Goal: Task Accomplishment & Management: Use online tool/utility

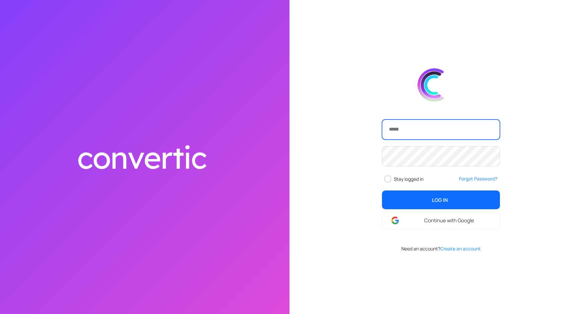
click at [424, 129] on input "email" at bounding box center [441, 130] width 118 height 20
type input "**********"
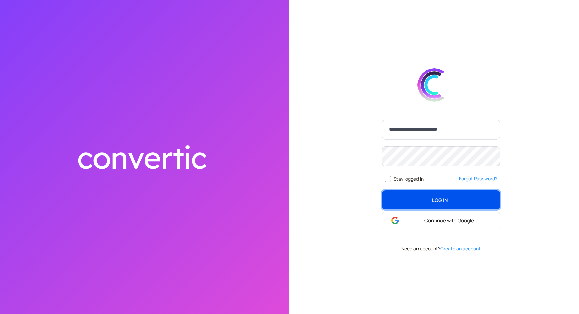
click at [448, 196] on button "Log In login" at bounding box center [441, 200] width 118 height 19
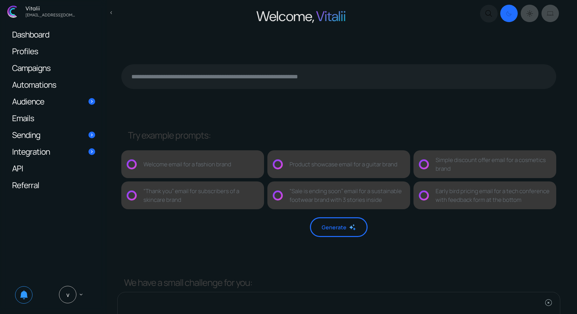
click at [37, 83] on span "Automations" at bounding box center [34, 84] width 44 height 7
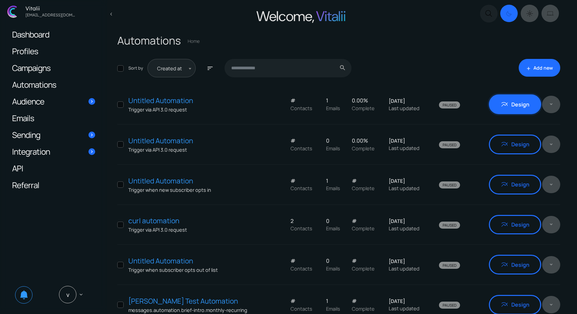
click at [500, 104] on link "multiline_chart Design" at bounding box center [515, 104] width 52 height 20
click at [543, 64] on link "add Add new" at bounding box center [539, 68] width 42 height 18
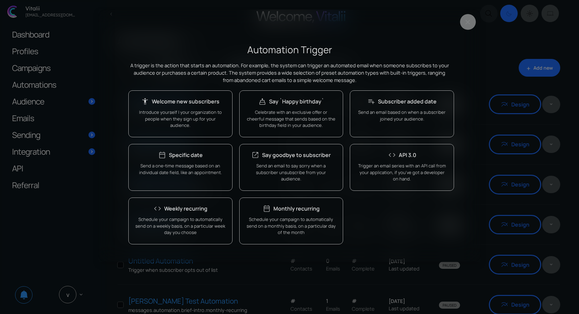
click at [457, 18] on div "keyboard_backspace" at bounding box center [289, 21] width 381 height 23
click at [466, 22] on button "Close" at bounding box center [468, 22] width 16 height 16
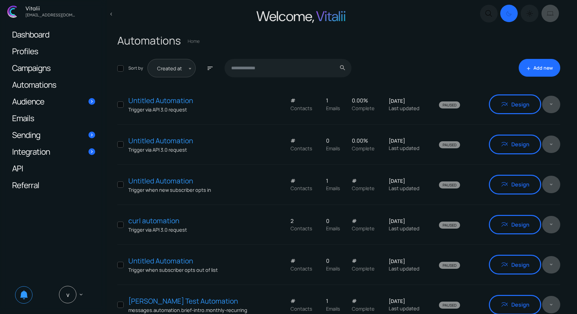
click at [527, 14] on icon "Dark mode switcher" at bounding box center [529, 14] width 7 height 8
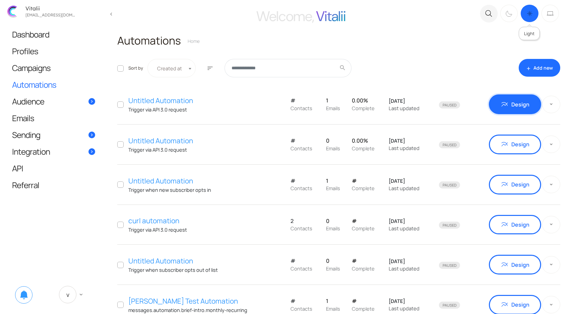
click at [511, 98] on link "multiline_chart Design" at bounding box center [515, 104] width 52 height 20
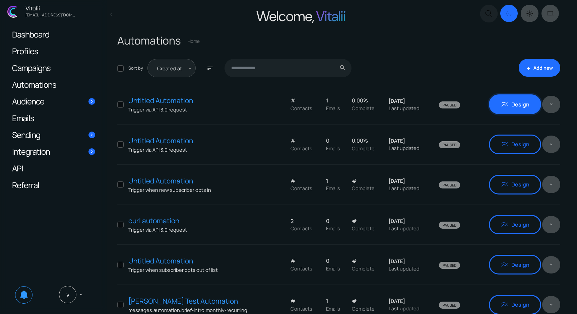
click at [499, 104] on link "multiline_chart Design" at bounding box center [515, 104] width 52 height 20
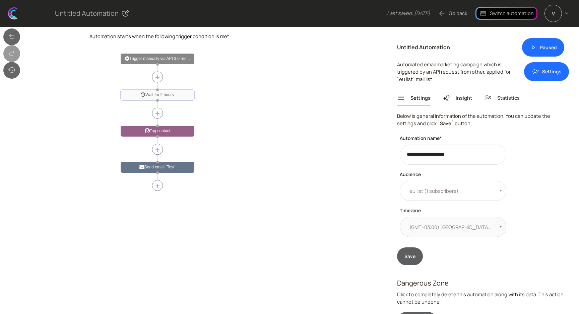
click at [154, 188] on circle at bounding box center [157, 185] width 11 height 11
click at [156, 186] on text "+" at bounding box center [157, 185] width 5 height 9
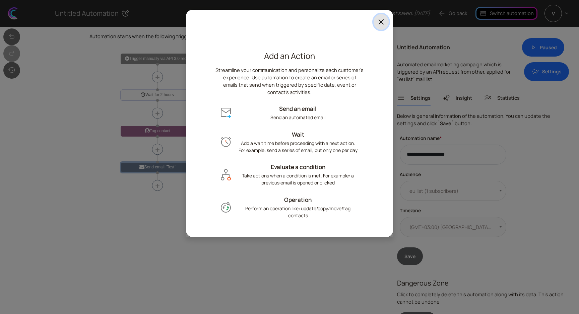
click at [382, 20] on button "Close" at bounding box center [380, 22] width 15 height 16
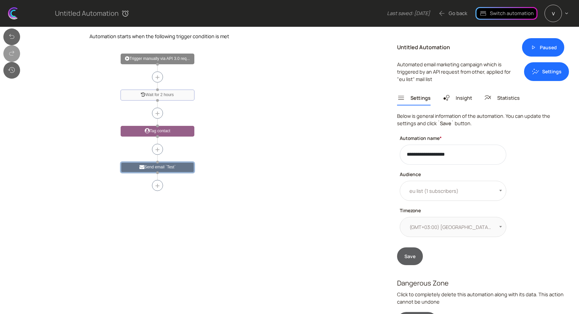
click at [465, 16] on link "arrow_back Go back" at bounding box center [452, 13] width 29 height 8
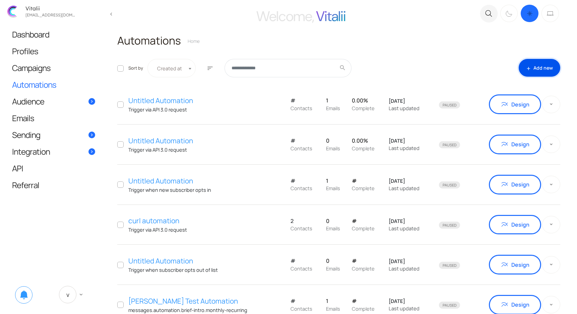
click at [551, 65] on link "add Add new" at bounding box center [539, 68] width 42 height 18
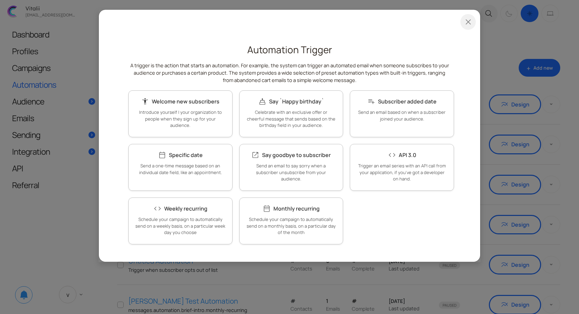
click at [363, 217] on div "Automation Trigger A trigger is the action that starts an automation. For examp…" at bounding box center [290, 147] width 336 height 208
click at [403, 160] on link "code API 3.0 Trigger an email series with an API call from your application, if…" at bounding box center [402, 167] width 104 height 47
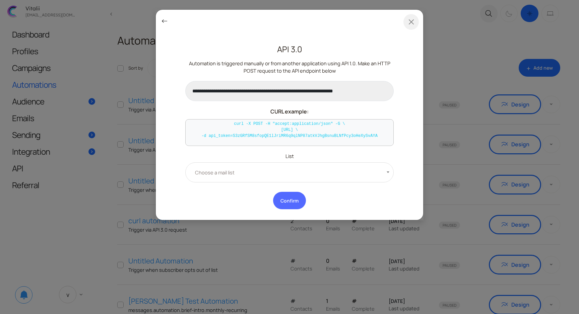
click at [162, 23] on link "keyboard_backspace" at bounding box center [164, 21] width 7 height 5
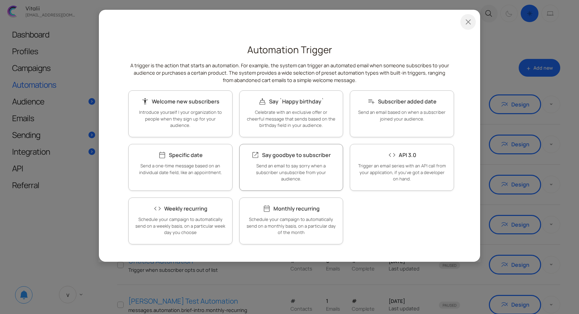
click at [282, 152] on span "Say goodbye to subscriber" at bounding box center [296, 154] width 69 height 7
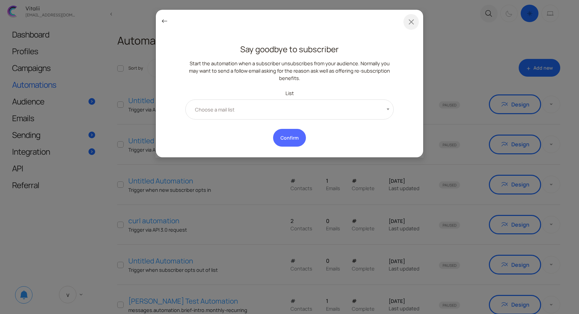
click at [166, 19] on link "keyboard_backspace" at bounding box center [164, 21] width 7 height 5
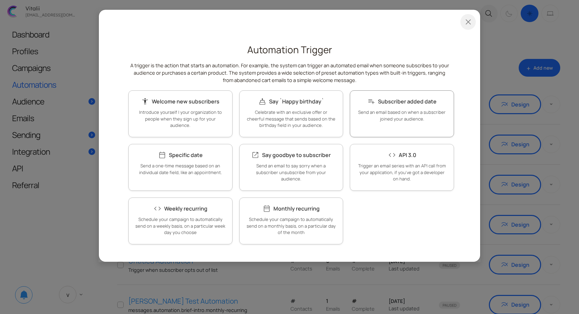
click at [410, 105] on h6 "playlist_add Subscriber added date" at bounding box center [402, 101] width 90 height 8
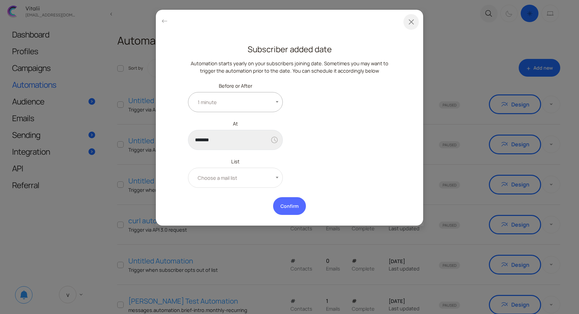
click at [270, 105] on span "1 minute" at bounding box center [235, 102] width 95 height 20
click at [275, 101] on span at bounding box center [277, 99] width 7 height 15
click at [161, 20] on link "keyboard_backspace" at bounding box center [164, 21] width 7 height 5
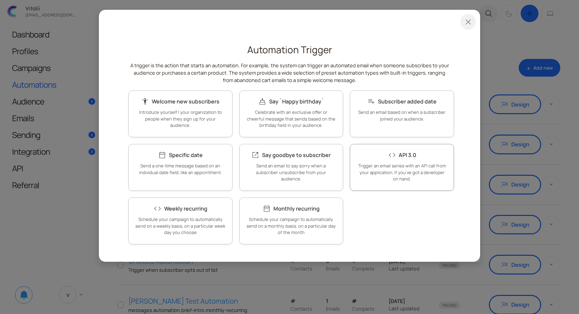
click at [427, 152] on h6 "code API 3.0" at bounding box center [402, 155] width 90 height 8
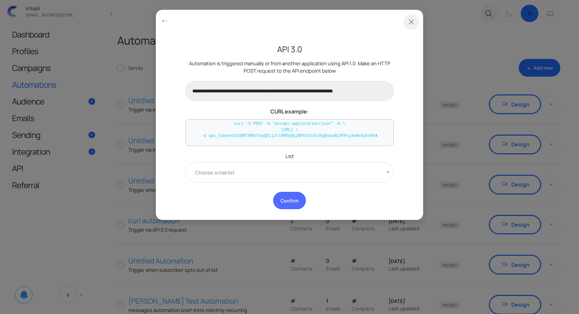
click at [373, 161] on div "**********" at bounding box center [289, 166] width 208 height 31
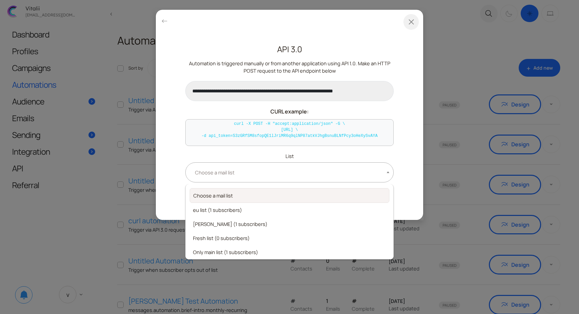
click at [369, 173] on span "Choose a mail list" at bounding box center [289, 172] width 208 height 20
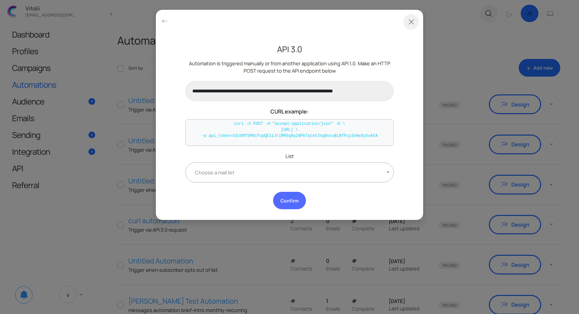
click at [365, 172] on span "Choose a mail list" at bounding box center [289, 172] width 208 height 20
click at [167, 23] on link "keyboard_backspace" at bounding box center [164, 21] width 7 height 5
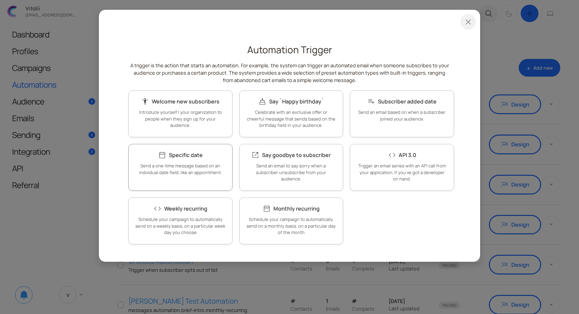
click at [198, 188] on link "calendar_today Specific date Send a one-time message based on an individual dat…" at bounding box center [180, 167] width 104 height 47
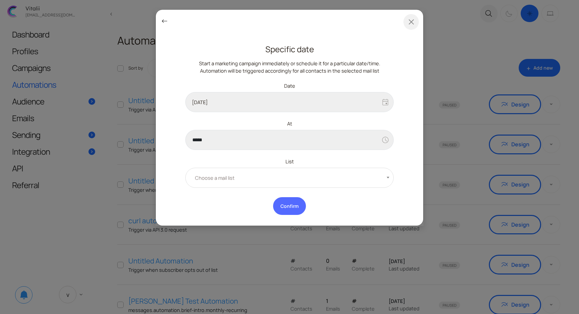
click at [162, 19] on link "keyboard_backspace" at bounding box center [164, 21] width 7 height 5
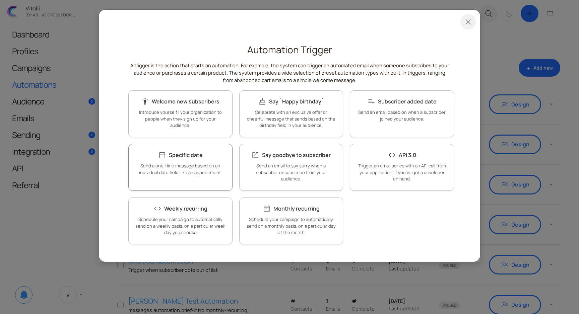
click at [174, 176] on link "calendar_today Specific date Send a one-time message based on an individual dat…" at bounding box center [180, 167] width 104 height 47
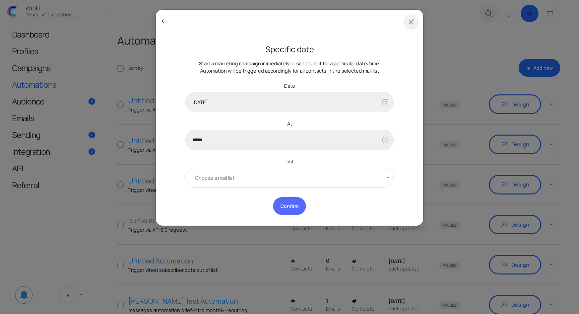
click at [164, 23] on link "keyboard_backspace" at bounding box center [164, 21] width 7 height 5
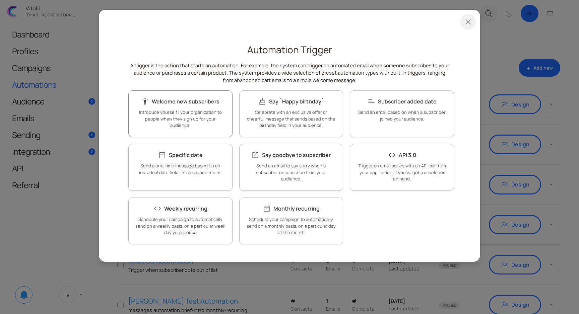
click at [204, 122] on link "accessibility_new Welcome new subscribers Introduce yourself | your organizatio…" at bounding box center [180, 113] width 104 height 47
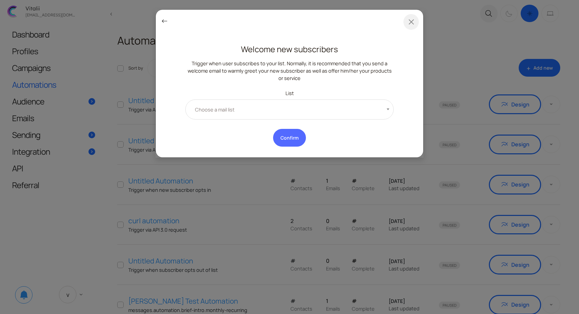
click at [165, 23] on link "keyboard_backspace" at bounding box center [164, 21] width 7 height 5
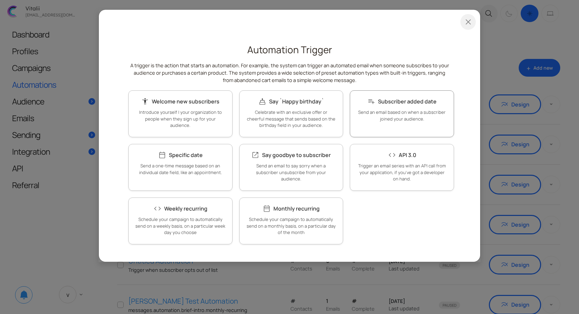
click at [401, 120] on p "Send an email based on when a subscriber joined your audience." at bounding box center [402, 115] width 90 height 13
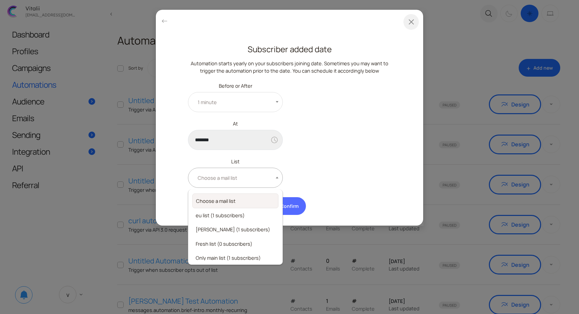
click at [252, 184] on span "Choose a mail list" at bounding box center [235, 178] width 95 height 20
click at [368, 139] on div "**********" at bounding box center [289, 138] width 216 height 114
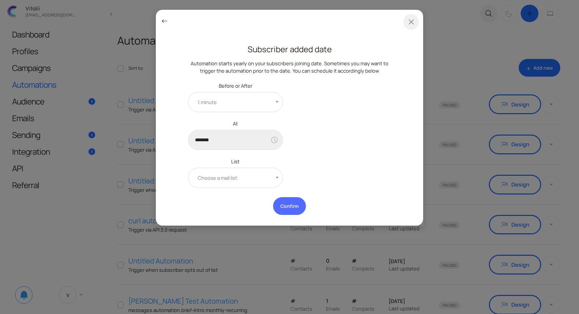
click at [162, 23] on link "keyboard_backspace" at bounding box center [164, 21] width 7 height 5
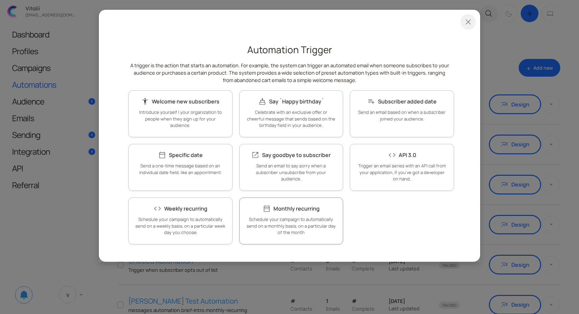
click at [266, 213] on link "date_range Monthly recurring Schedule your campaign to automatically send on a …" at bounding box center [291, 221] width 104 height 47
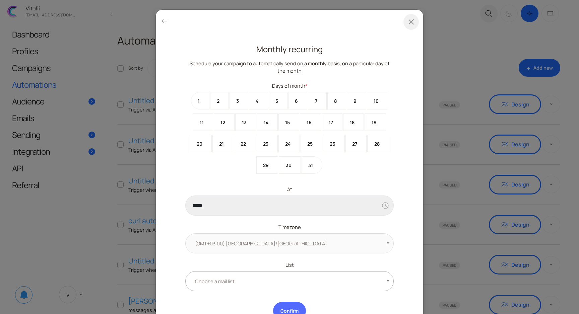
click at [259, 271] on span "Choose a mail list" at bounding box center [289, 281] width 208 height 20
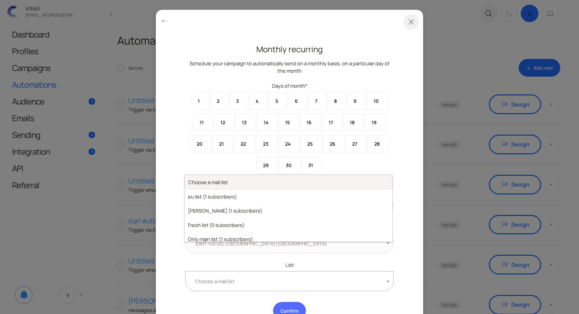
click at [259, 271] on span "Choose a mail list" at bounding box center [289, 281] width 208 height 20
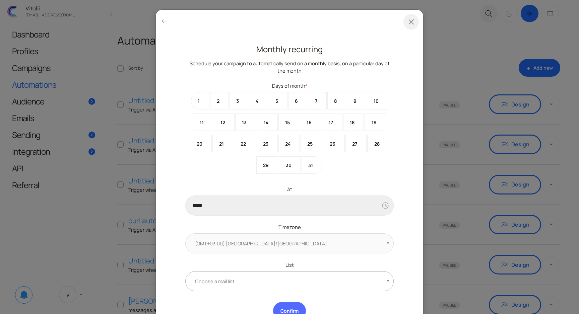
click at [259, 271] on span "Choose a mail list" at bounding box center [289, 281] width 208 height 20
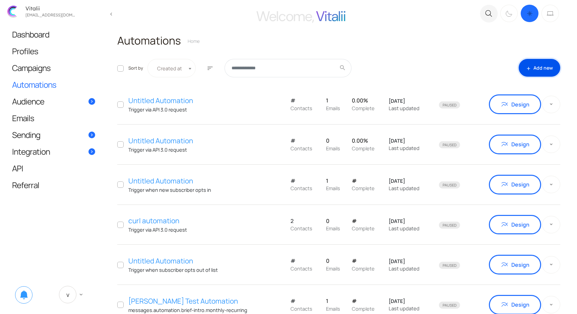
click at [537, 68] on link "add Add new" at bounding box center [539, 68] width 42 height 18
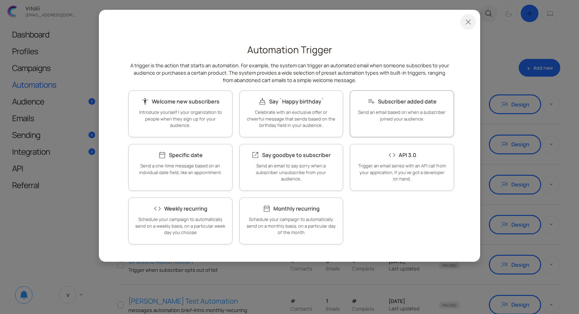
click at [399, 109] on link "playlist_add Subscriber added date Send an email based on when a subscriber joi…" at bounding box center [402, 113] width 104 height 47
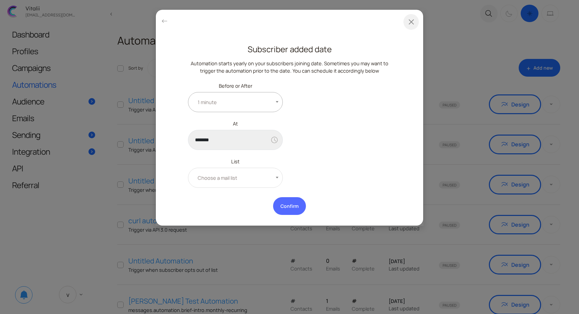
click at [255, 99] on span "1 minute" at bounding box center [235, 102] width 95 height 20
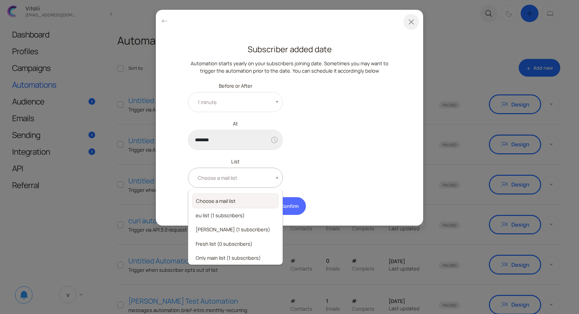
click at [249, 170] on span "Choose a mail list" at bounding box center [235, 178] width 95 height 20
click at [410, 19] on button "Close" at bounding box center [410, 22] width 15 height 16
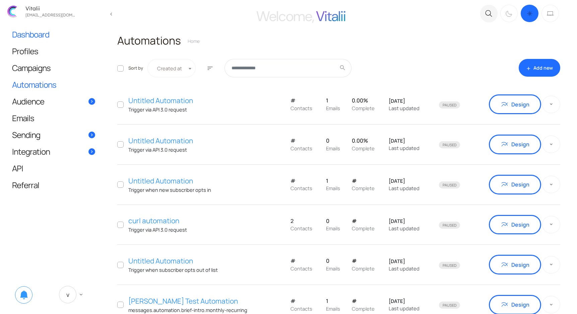
click at [38, 35] on span "Dashboard" at bounding box center [30, 34] width 37 height 7
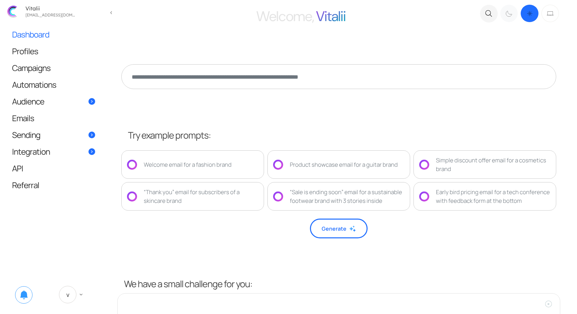
click at [506, 10] on icon ".c{fill:none;stroke:#000000;stroke-linecap:round;stroke-linejoin:round;}" at bounding box center [508, 14] width 7 height 8
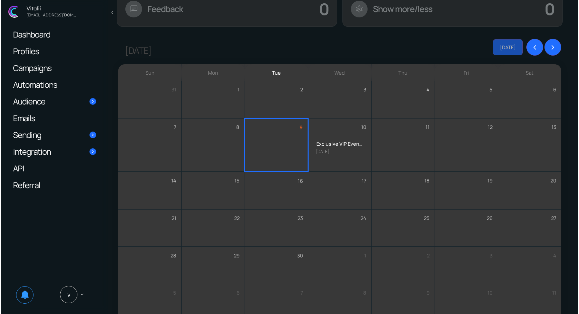
scroll to position [586, 0]
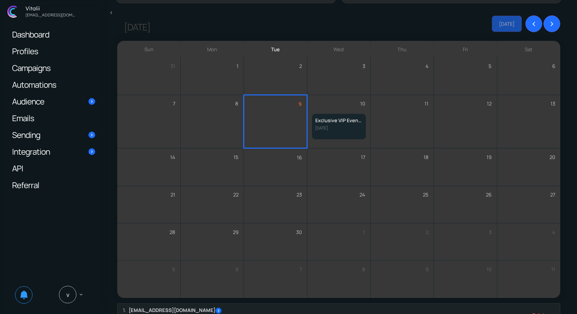
click at [337, 120] on h6 "Exclusive VIP Event Invite" at bounding box center [339, 120] width 48 height 7
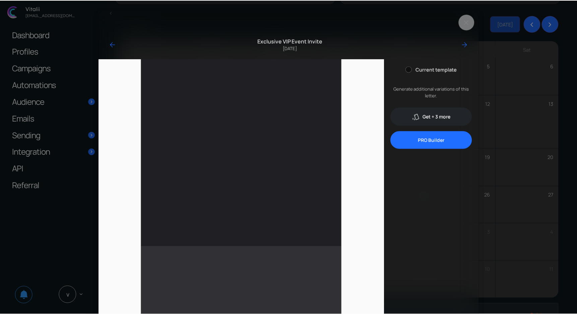
scroll to position [0, 0]
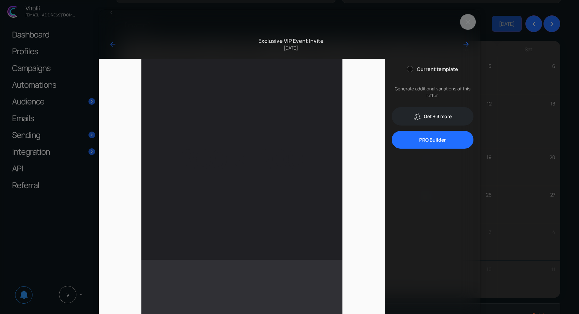
click at [511, 32] on div "keyboard_backspace arrow_back Exclusive VIP Event Invite 10 September 2025 arro…" at bounding box center [289, 157] width 579 height 314
click at [467, 21] on button "Close" at bounding box center [468, 22] width 16 height 16
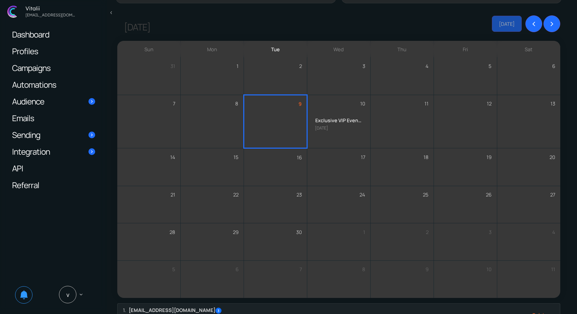
click at [42, 83] on span "Automations" at bounding box center [34, 84] width 44 height 7
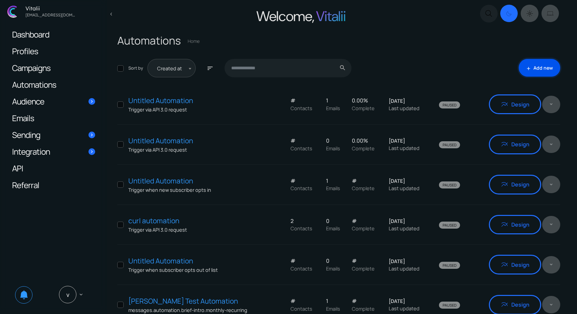
click at [546, 63] on link "add Add new" at bounding box center [539, 68] width 42 height 18
